Goal: Task Accomplishment & Management: Manage account settings

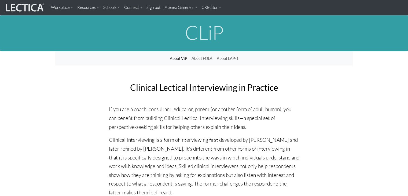
click at [37, 12] on img at bounding box center [24, 7] width 40 height 10
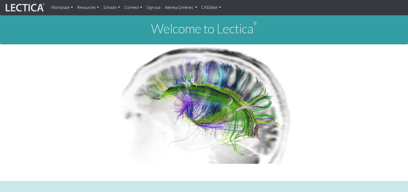
click at [65, 6] on link "Workplace" at bounding box center [62, 7] width 26 height 11
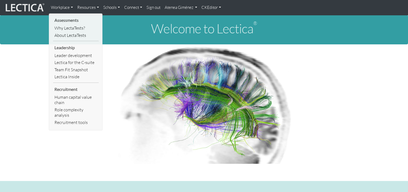
click at [175, 6] on link "Atenea Giménez" at bounding box center [181, 7] width 37 height 11
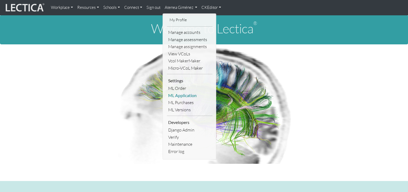
click at [183, 96] on link "ML Application" at bounding box center [190, 95] width 46 height 7
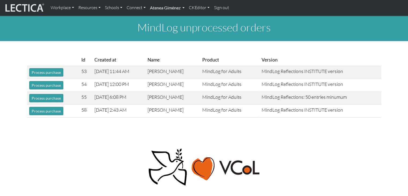
click at [178, 11] on link "Atenea Giménez" at bounding box center [167, 7] width 39 height 11
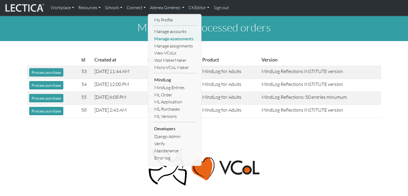
click at [170, 41] on link "Manage assessments" at bounding box center [175, 38] width 44 height 7
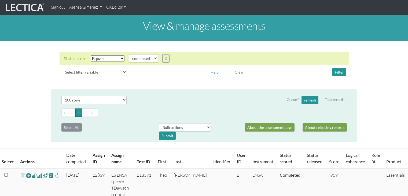
select select "100"
